Goal: Transaction & Acquisition: Book appointment/travel/reservation

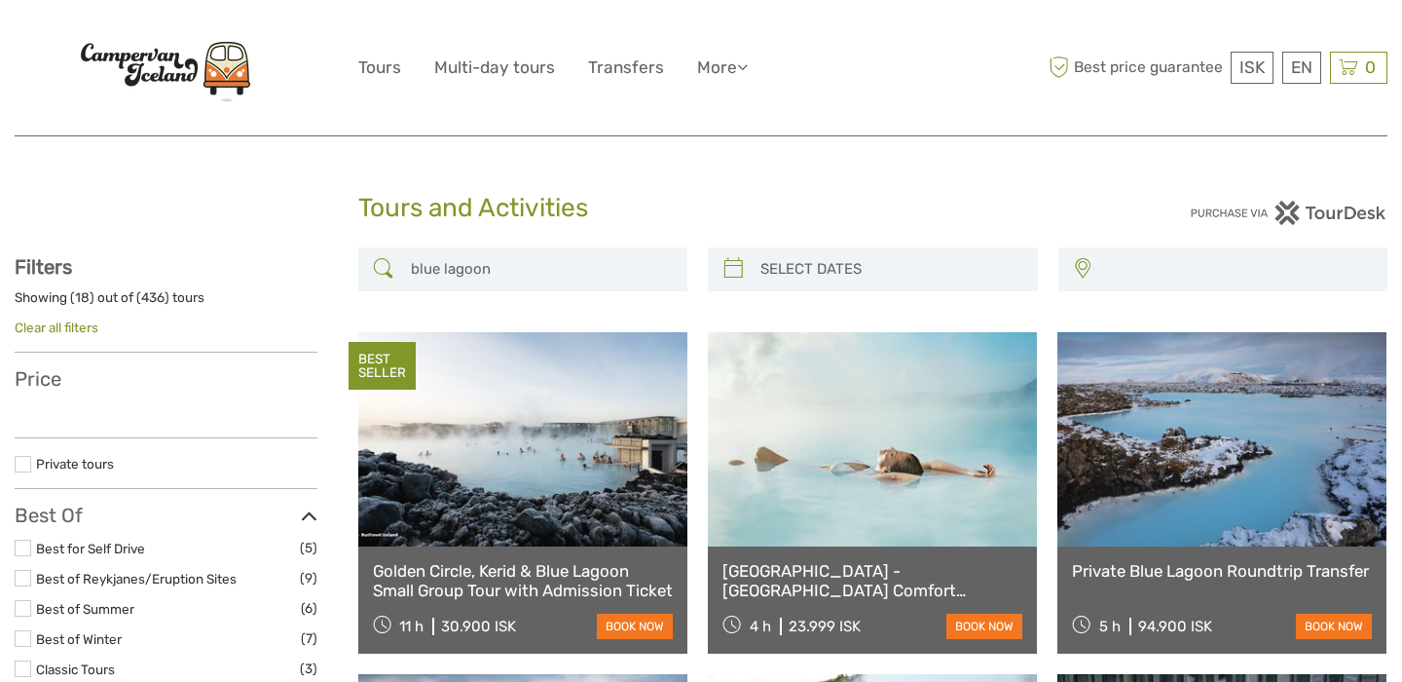
select select
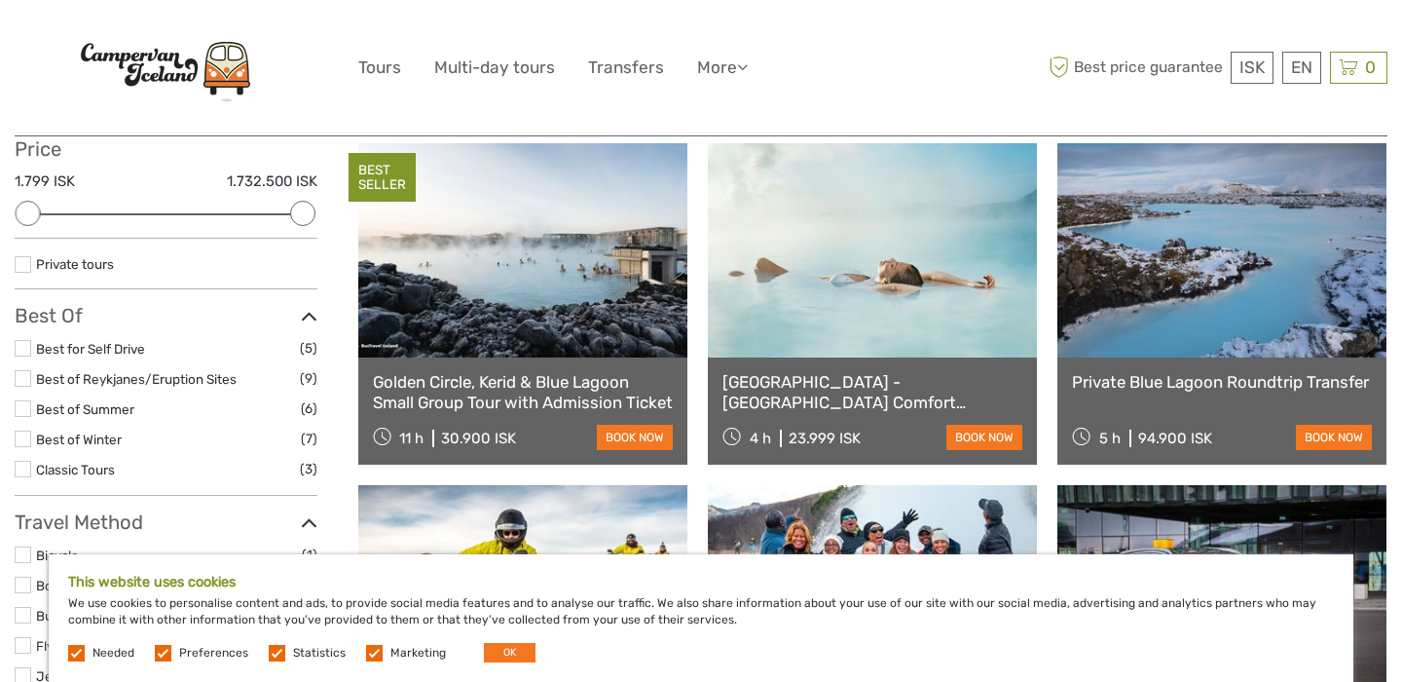
scroll to position [237, 0]
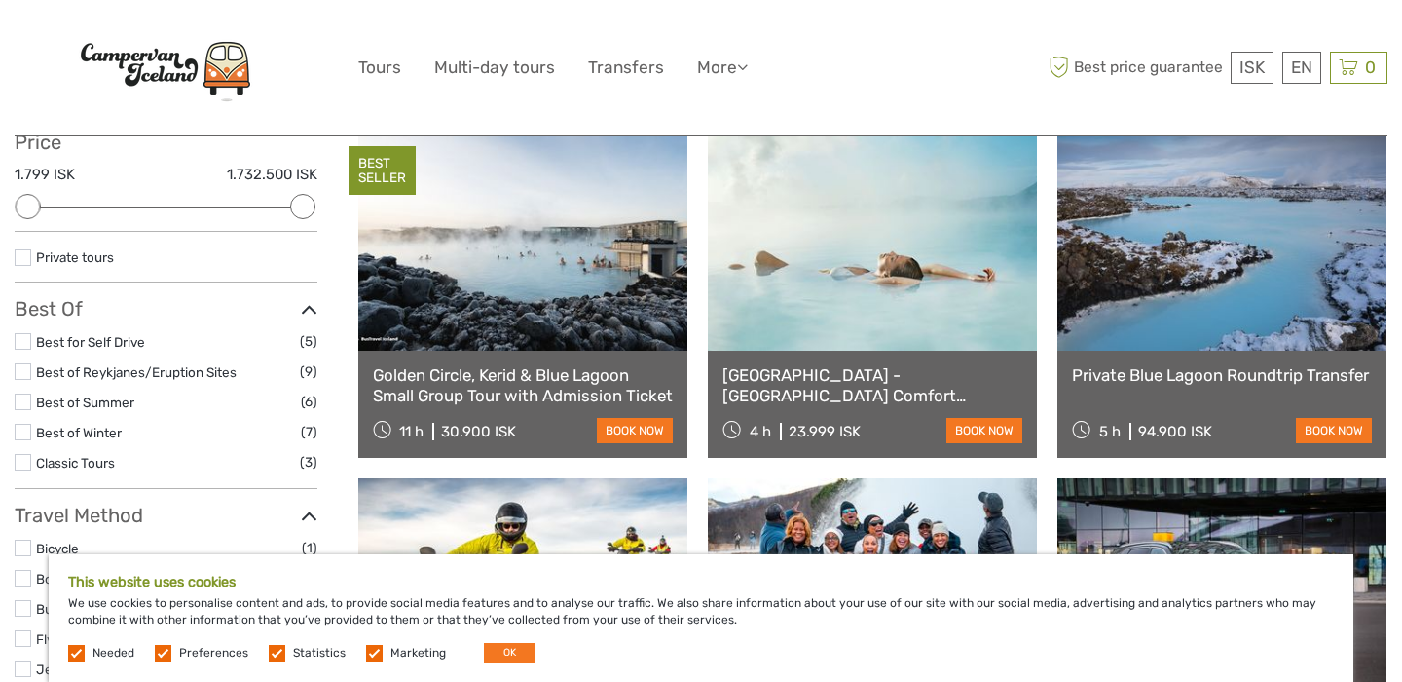
click at [630, 428] on link "book now" at bounding box center [635, 430] width 76 height 25
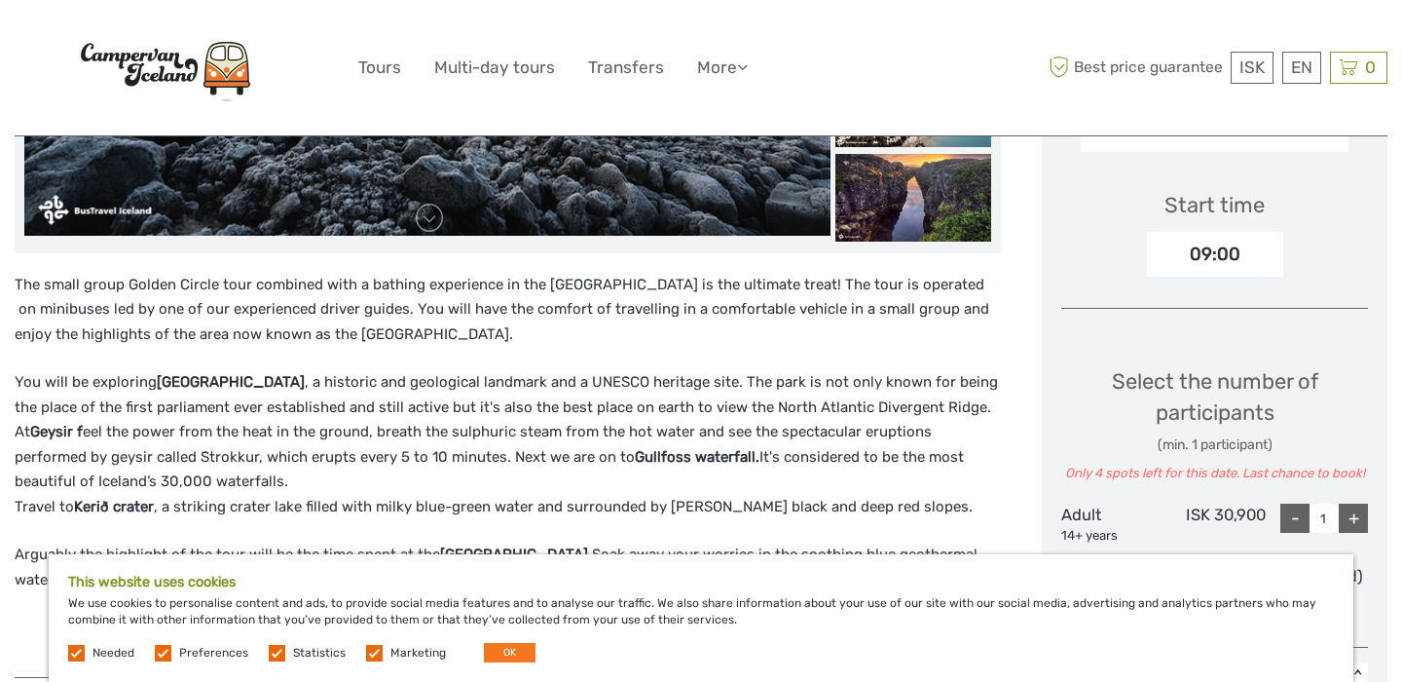
scroll to position [542, 0]
